Goal: Task Accomplishment & Management: Use online tool/utility

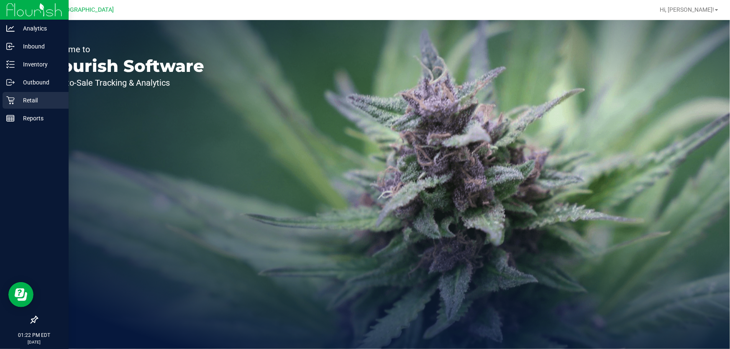
click at [6, 97] on icon at bounding box center [10, 100] width 8 height 8
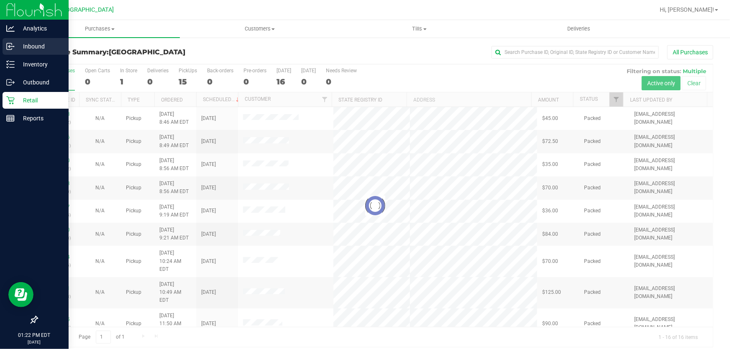
click at [26, 46] on p "Inbound" at bounding box center [40, 46] width 50 height 10
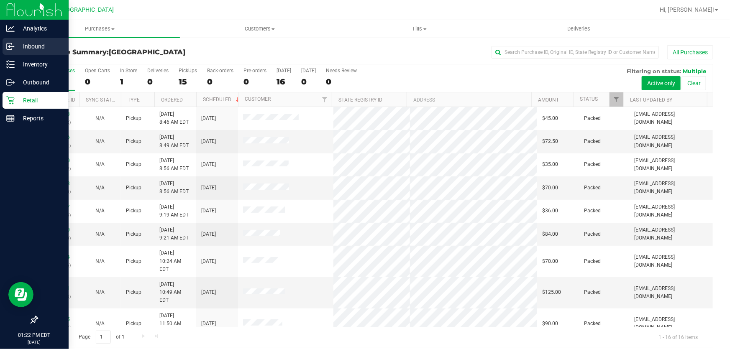
click at [26, 46] on p "Inbound" at bounding box center [40, 46] width 50 height 10
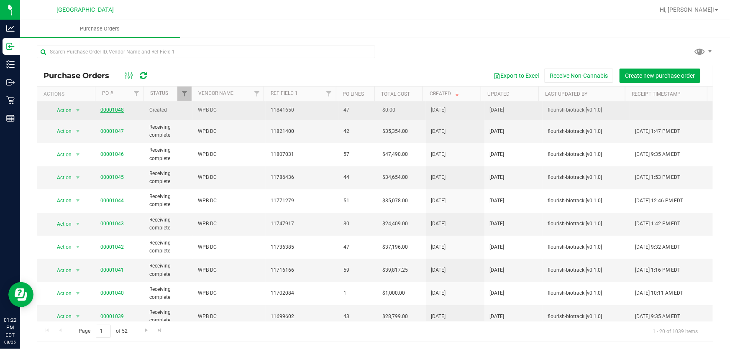
click at [106, 111] on link "00001048" at bounding box center [111, 110] width 23 height 6
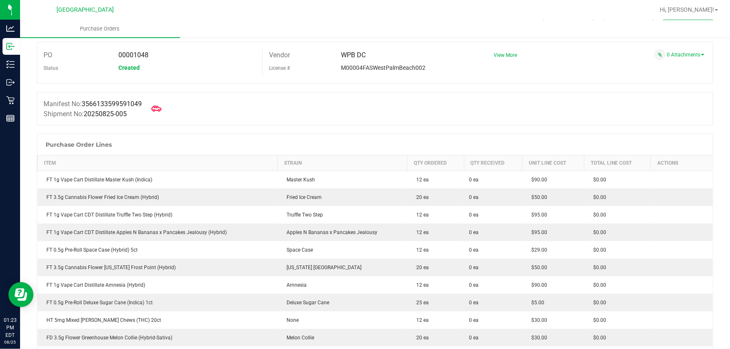
scroll to position [38, 0]
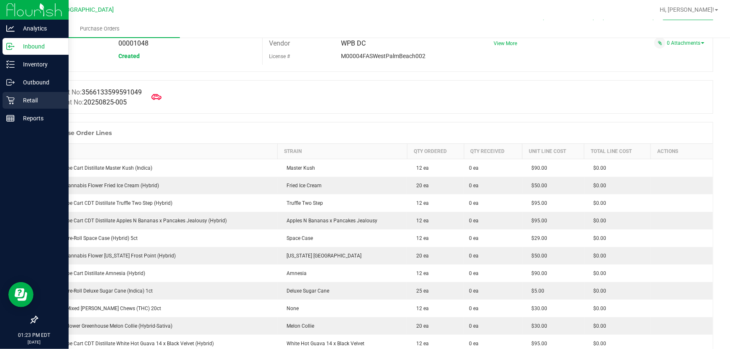
click at [12, 101] on icon at bounding box center [10, 100] width 8 height 8
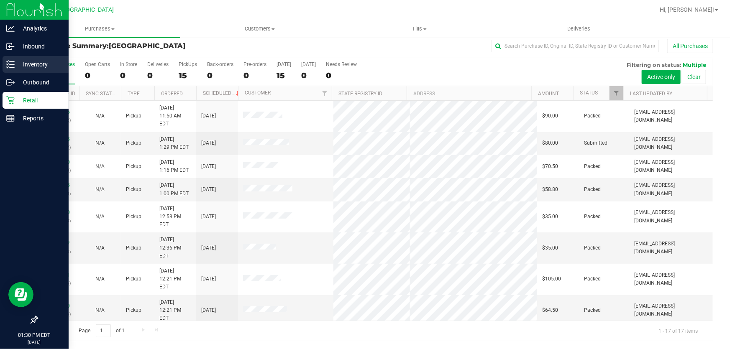
click at [26, 68] on p "Inventory" at bounding box center [40, 64] width 50 height 10
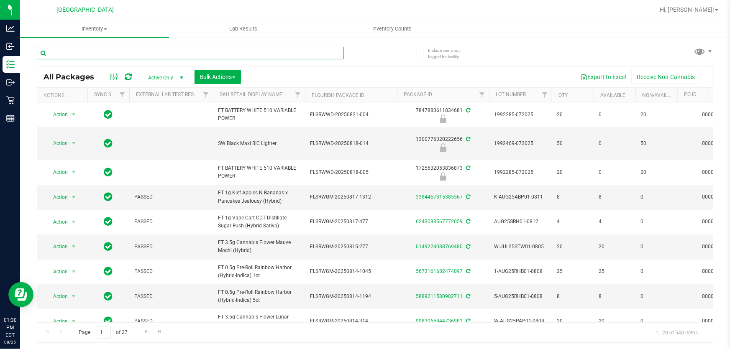
click at [75, 54] on input "text" at bounding box center [190, 53] width 307 height 13
type input "1778940218500551"
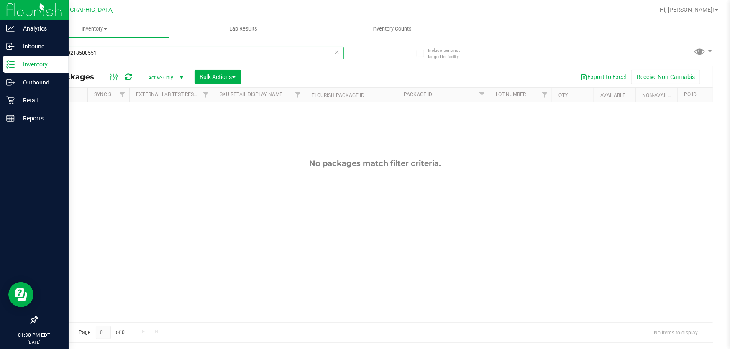
drag, startPoint x: 136, startPoint y: 52, endPoint x: 0, endPoint y: 5, distance: 144.3
click at [0, 5] on div "Analytics Inbound Inventory Outbound Retail Reports 01:30 PM EDT [DATE] 08/25 […" at bounding box center [365, 174] width 730 height 349
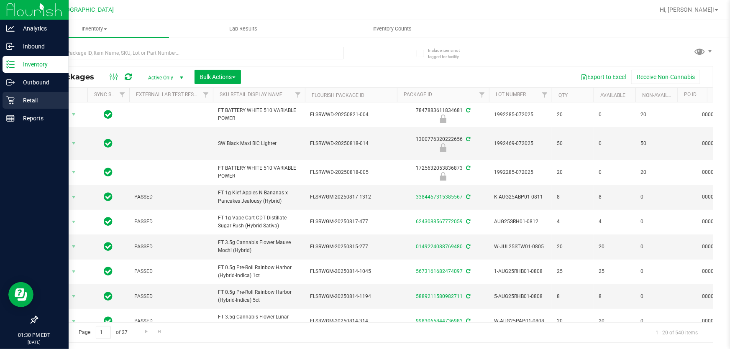
click at [10, 95] on div "Retail" at bounding box center [36, 100] width 66 height 17
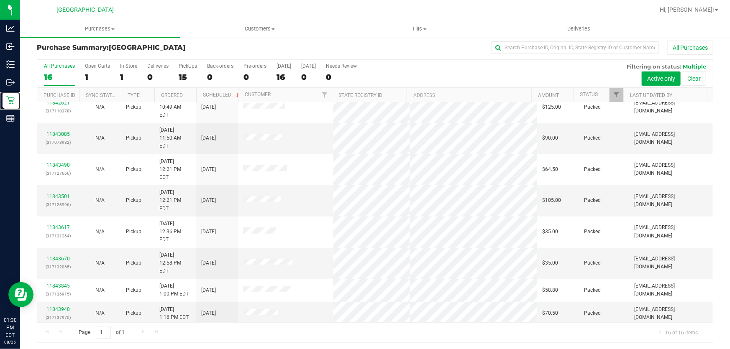
scroll to position [6, 0]
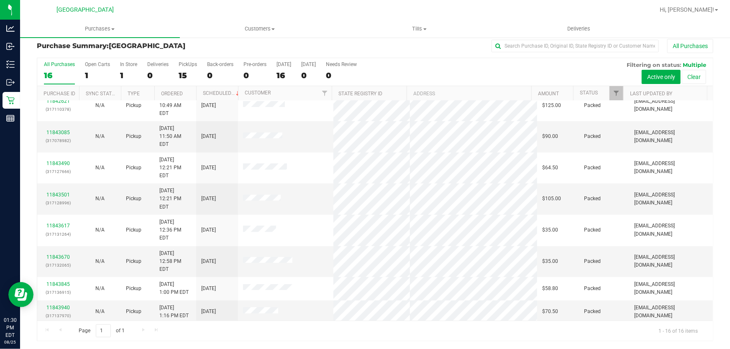
click at [63, 328] on link "11844105" at bounding box center [57, 331] width 23 height 6
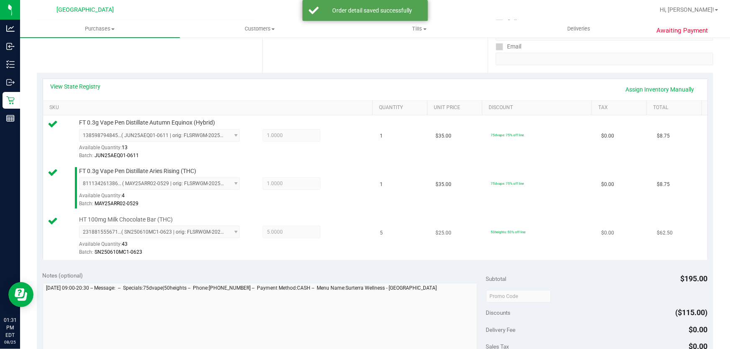
scroll to position [197, 0]
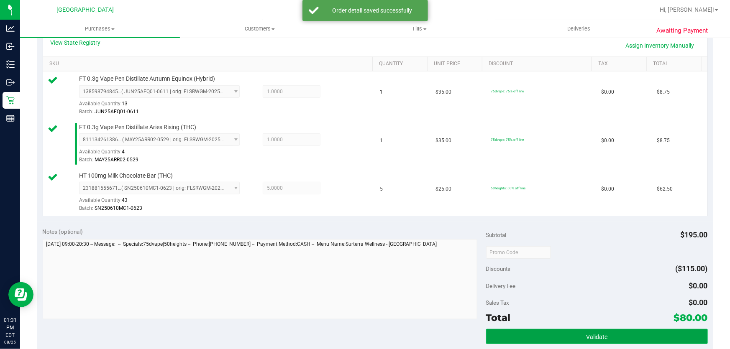
click at [626, 335] on button "Validate" at bounding box center [597, 336] width 222 height 15
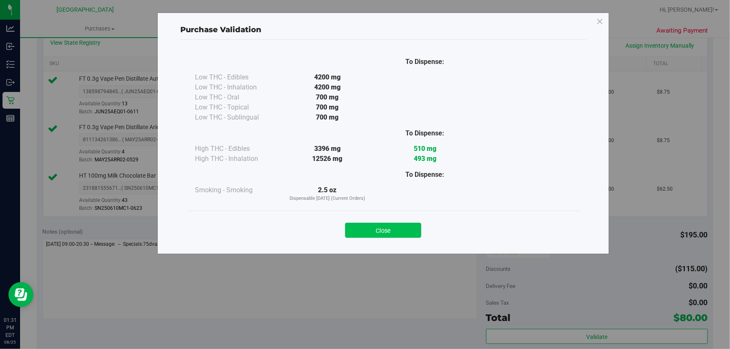
click at [396, 233] on button "Close" at bounding box center [383, 230] width 76 height 15
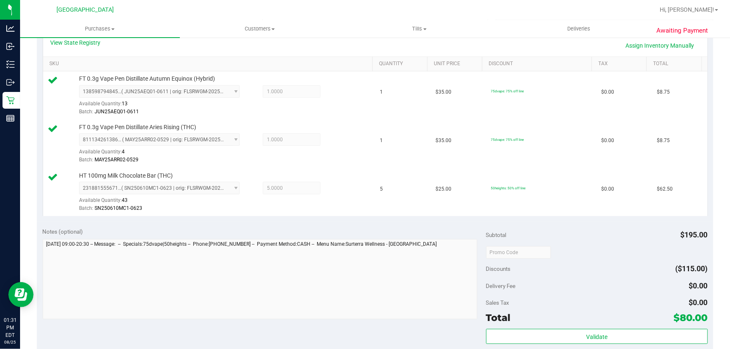
scroll to position [348, 0]
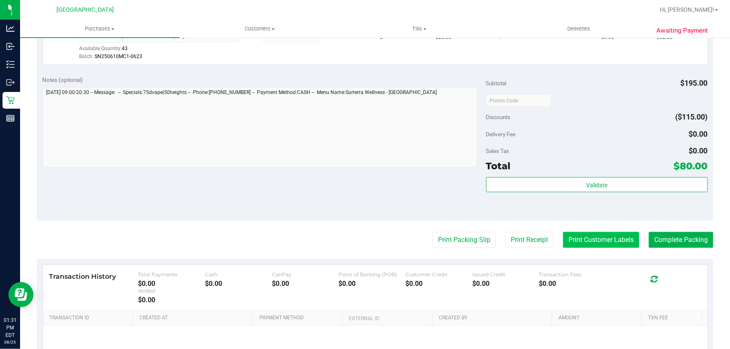
click at [596, 237] on button "Print Customer Labels" at bounding box center [601, 240] width 76 height 16
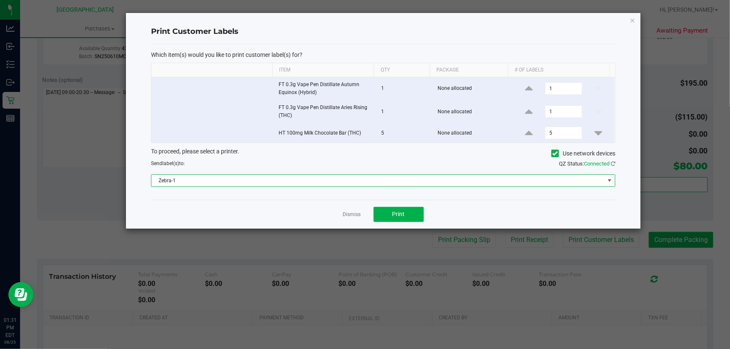
click at [226, 179] on span "Zebra-1" at bounding box center [377, 181] width 453 height 12
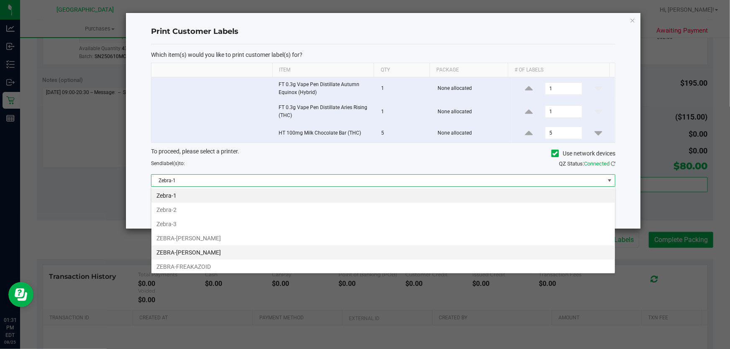
scroll to position [13, 464]
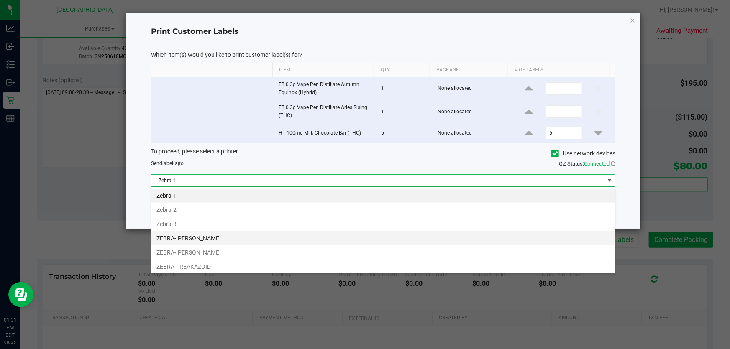
click at [230, 236] on li "ZEBRA-[PERSON_NAME]" at bounding box center [382, 238] width 463 height 14
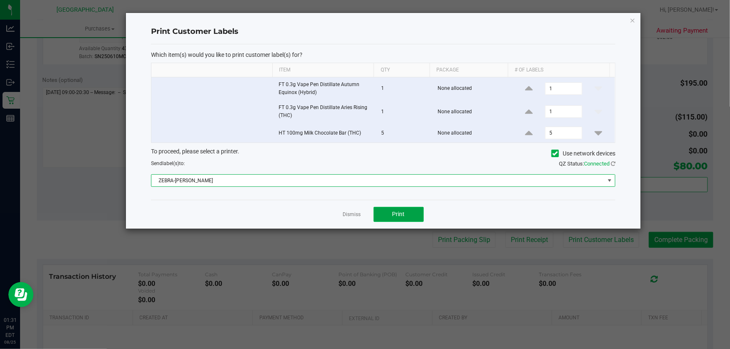
click at [405, 210] on button "Print" at bounding box center [399, 214] width 50 height 15
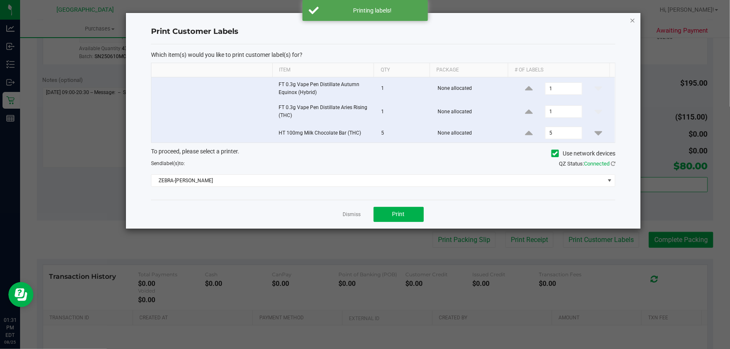
click at [634, 17] on icon "button" at bounding box center [633, 20] width 6 height 10
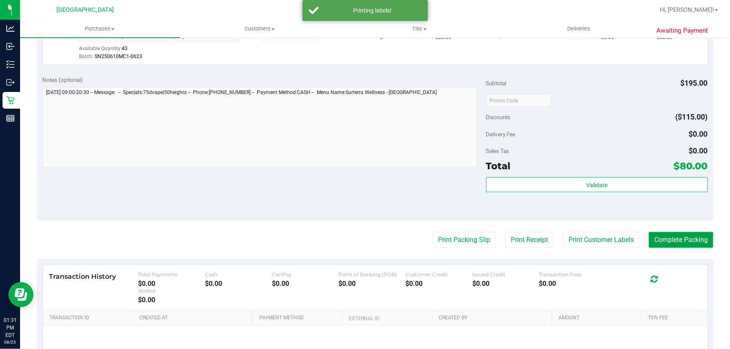
click at [670, 236] on button "Complete Packing" at bounding box center [681, 240] width 64 height 16
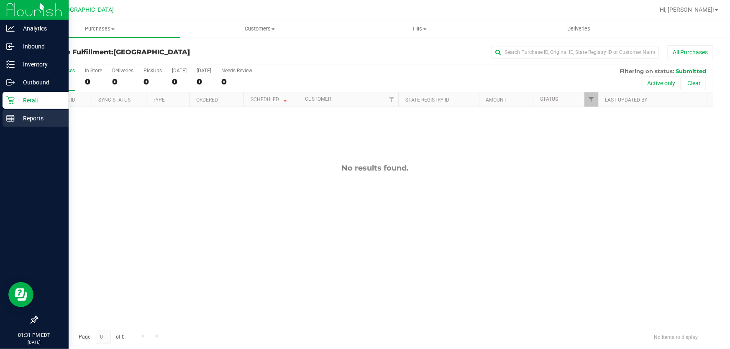
click at [30, 123] on p "Reports" at bounding box center [40, 118] width 50 height 10
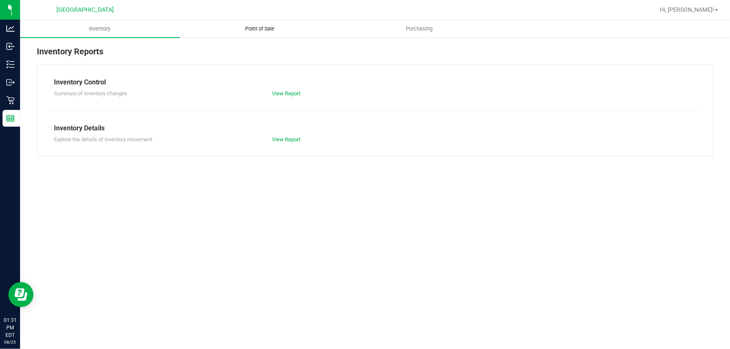
click at [265, 31] on span "Point of Sale" at bounding box center [260, 29] width 52 height 8
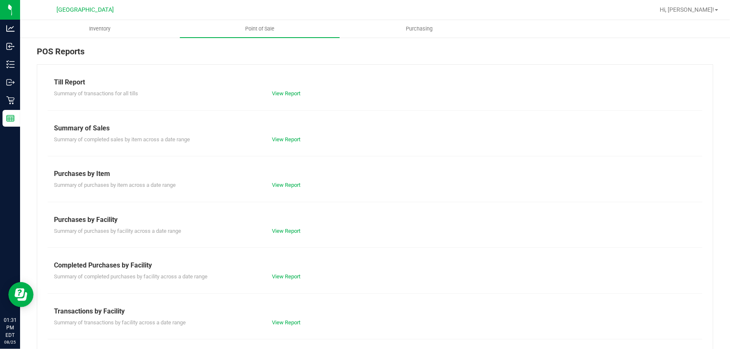
click at [276, 280] on div "View Report" at bounding box center [320, 277] width 109 height 8
click at [281, 277] on link "View Report" at bounding box center [286, 277] width 28 height 6
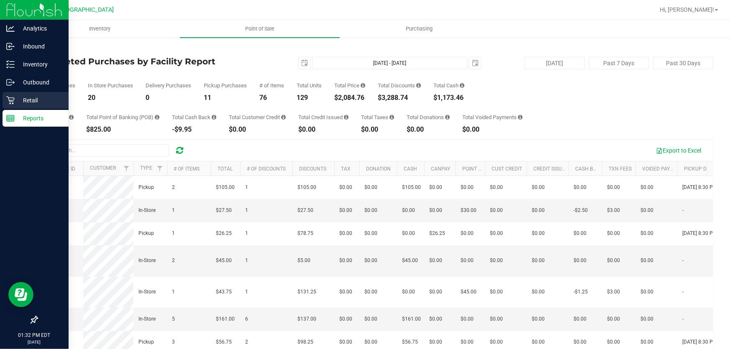
click at [17, 98] on p "Retail" at bounding box center [40, 100] width 50 height 10
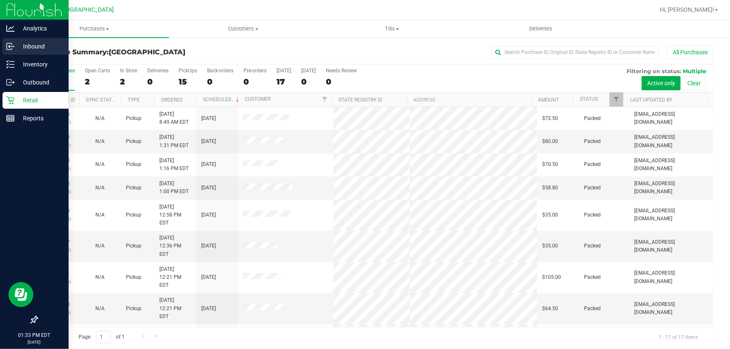
click at [38, 50] on p "Inbound" at bounding box center [40, 46] width 50 height 10
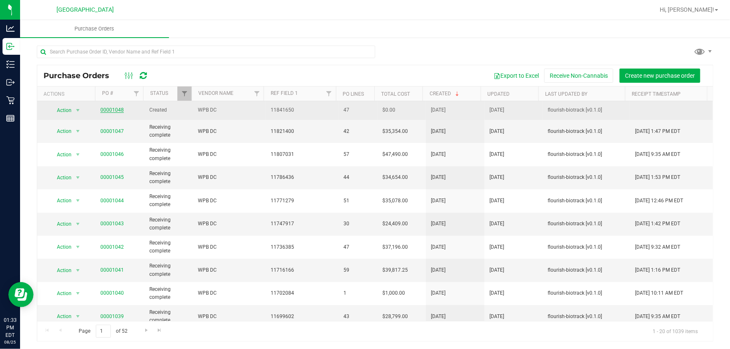
click at [112, 111] on link "00001048" at bounding box center [111, 110] width 23 height 6
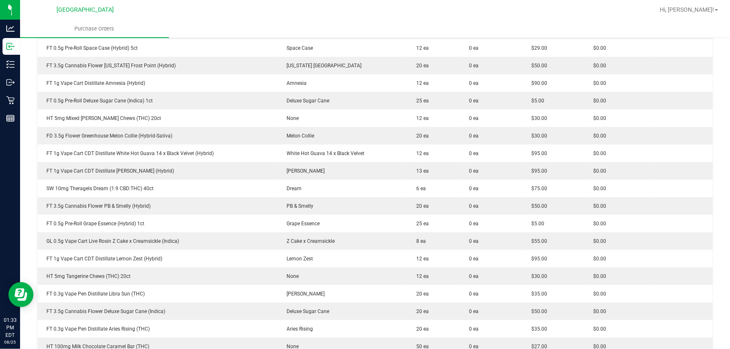
scroll to position [266, 0]
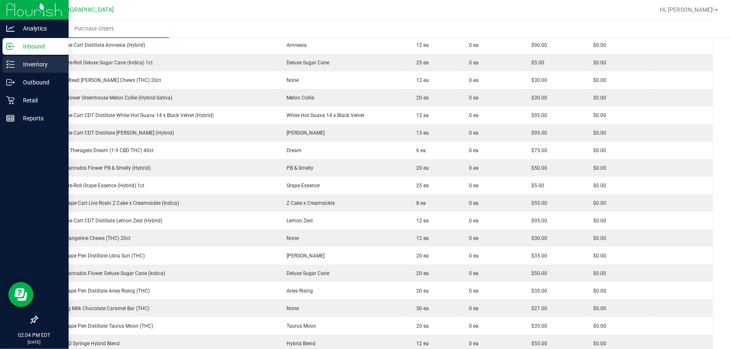
click at [33, 64] on p "Inventory" at bounding box center [40, 64] width 50 height 10
